Goal: Task Accomplishment & Management: Complete application form

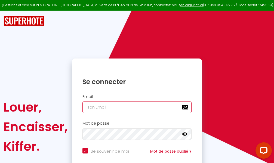
click at [133, 107] on input "email" at bounding box center [136, 106] width 109 height 11
type input "m"
checkbox input "true"
type input "ma"
checkbox input "true"
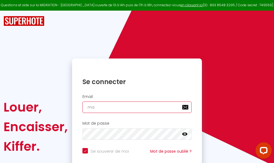
type input "mar"
checkbox input "true"
type input "marc"
checkbox input "true"
type input "marcd"
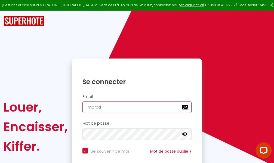
checkbox input "true"
type input "marcdp"
checkbox input "true"
type input "marcdpo"
checkbox input "true"
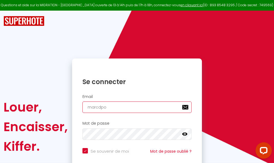
type input "marcdpoz"
checkbox input "true"
type input "marcdpoz."
checkbox input "true"
type input "marcdpoz.l"
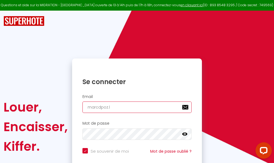
checkbox input "true"
type input "marcdpoz.lo"
checkbox input "true"
type input "marcdpoz.loc"
checkbox input "true"
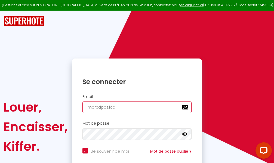
type input "marcdpoz.loca"
checkbox input "true"
type input "marcdpoz.locat"
checkbox input "true"
type input "marcdpoz.locati"
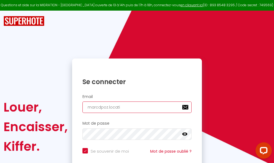
checkbox input "true"
type input "marcdpoz.locatio"
checkbox input "true"
type input "marcdpoz.location"
checkbox input "true"
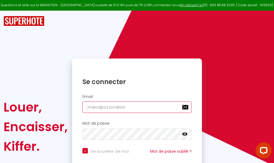
type input "marcdpoz.location@"
checkbox input "true"
type input "marcdpoz.location@g"
checkbox input "true"
type input "marcdpoz.location@gm"
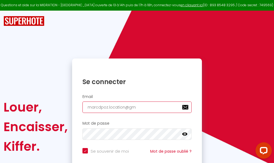
checkbox input "true"
type input "marcdpoz.location@gma"
checkbox input "true"
type input "marcdpoz.location@gmai"
checkbox input "true"
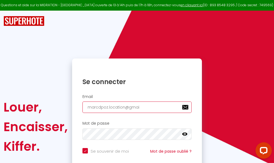
type input "[EMAIL_ADDRESS]"
checkbox input "true"
type input "[EMAIL_ADDRESS]."
checkbox input "true"
type input "marcdpoz.location@gmail.c"
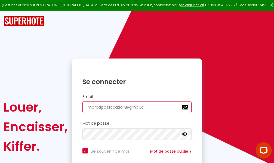
checkbox input "true"
type input "[EMAIL_ADDRESS][DOMAIN_NAME]"
checkbox input "true"
type input "[EMAIL_ADDRESS][DOMAIN_NAME]"
checkbox input "true"
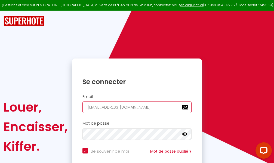
type input "[EMAIL_ADDRESS][DOMAIN_NAME]"
